Goal: Information Seeking & Learning: Learn about a topic

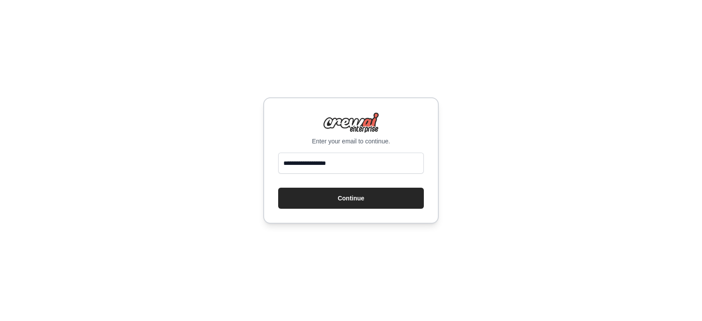
type input "**********"
click at [278, 188] on button "Continue" at bounding box center [351, 198] width 146 height 21
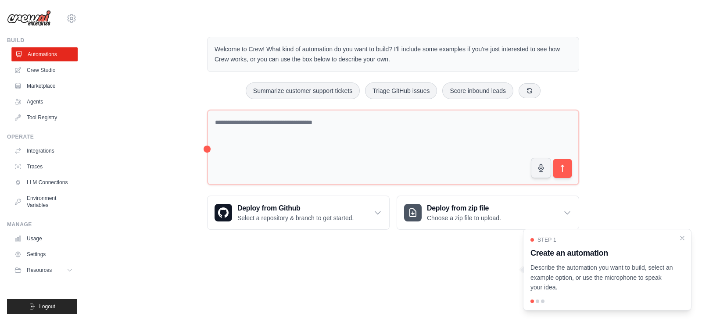
click at [53, 53] on link "Automations" at bounding box center [44, 54] width 66 height 14
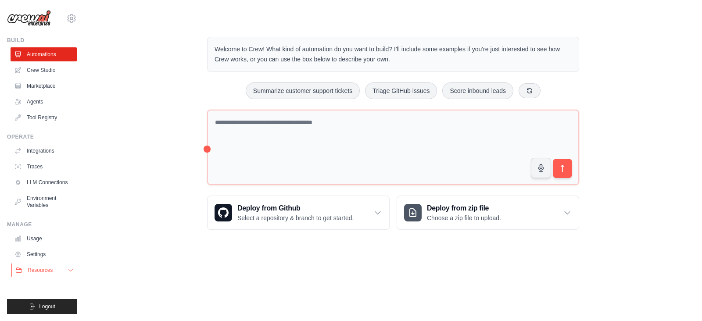
click at [71, 269] on icon at bounding box center [70, 270] width 7 height 7
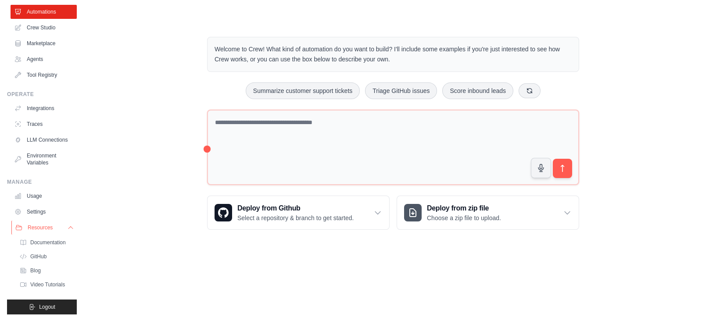
scroll to position [6, 0]
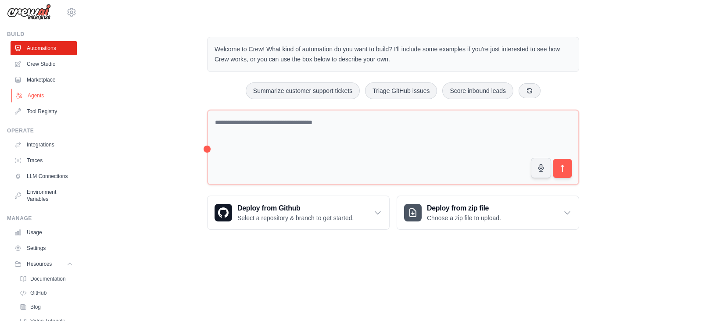
click at [37, 96] on link "Agents" at bounding box center [44, 96] width 66 height 14
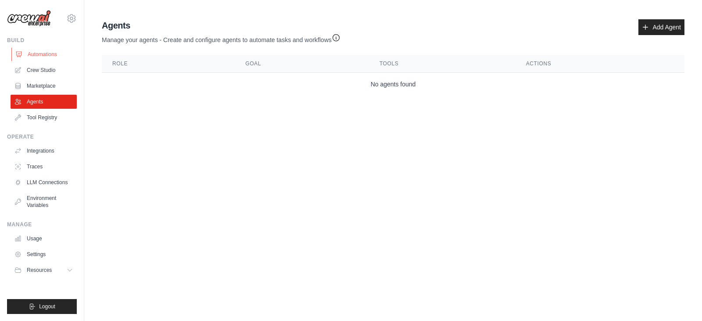
click at [48, 52] on link "Automations" at bounding box center [44, 54] width 66 height 14
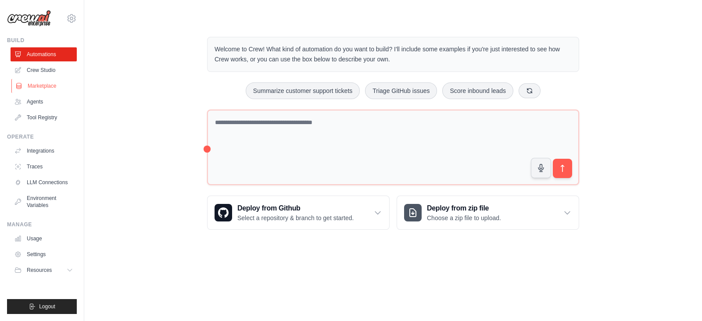
click at [39, 83] on link "Marketplace" at bounding box center [44, 86] width 66 height 14
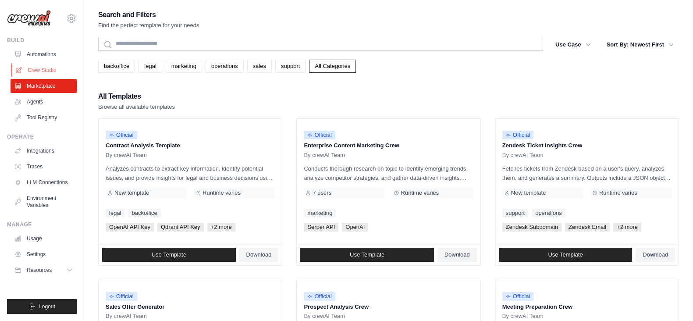
click at [38, 68] on link "Crew Studio" at bounding box center [44, 70] width 66 height 14
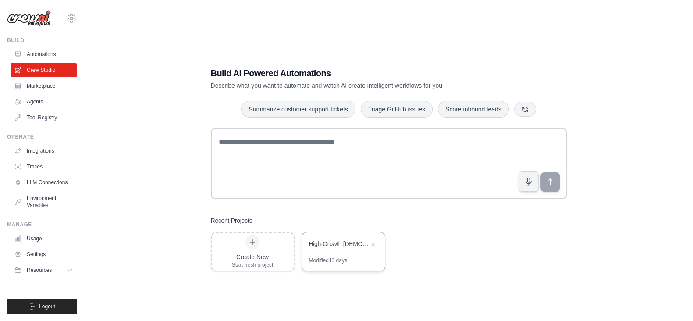
click at [344, 253] on div "High-Growth Halal Stock Discovery & Investment System" at bounding box center [343, 244] width 83 height 25
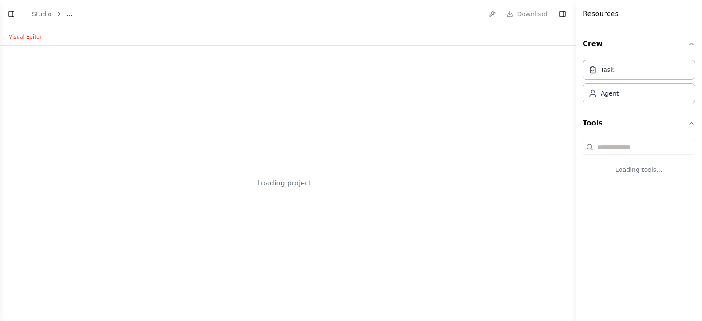
select select "****"
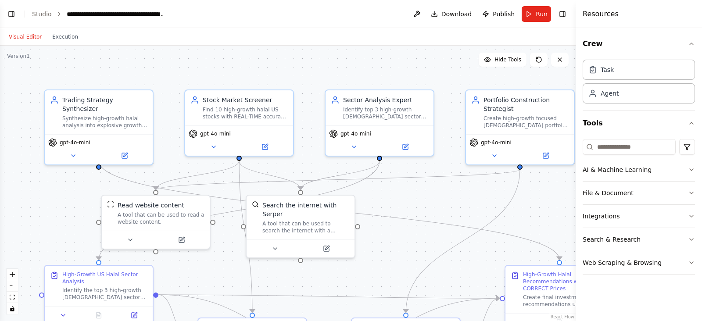
scroll to position [8430, 0]
